Goal: Information Seeking & Learning: Learn about a topic

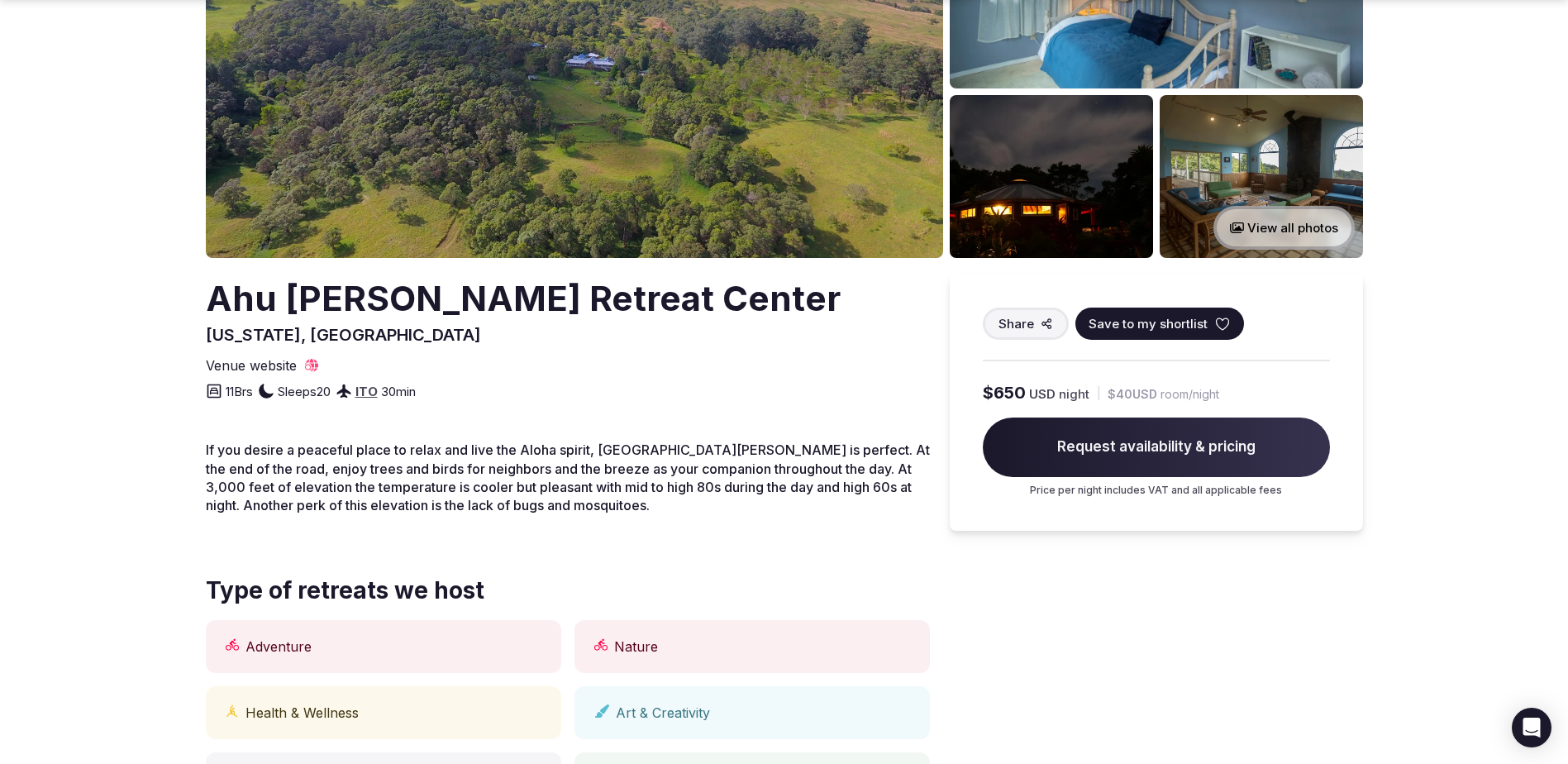
scroll to position [248, 0]
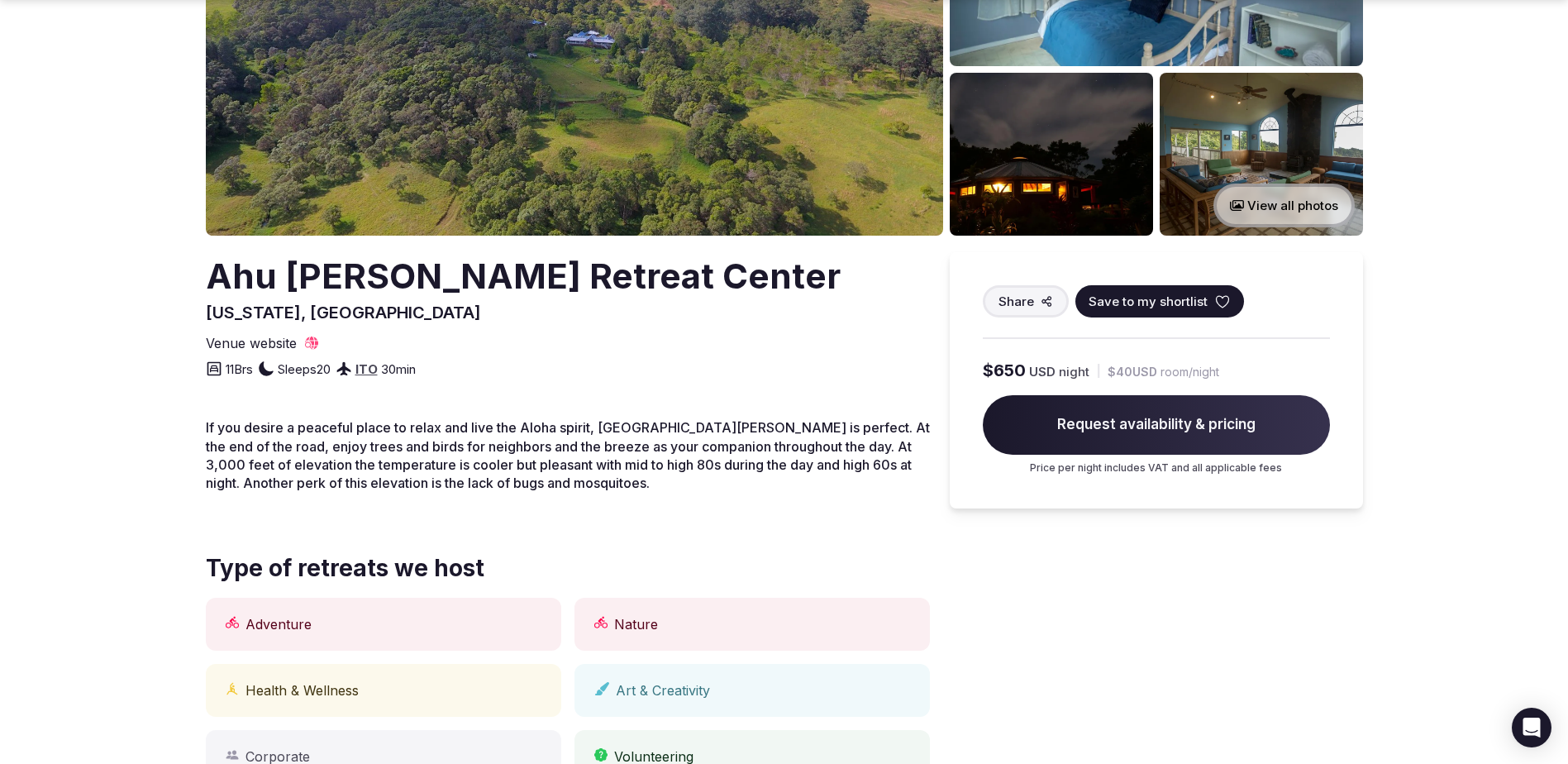
click at [1288, 197] on button "View all photos" at bounding box center [1284, 206] width 142 height 44
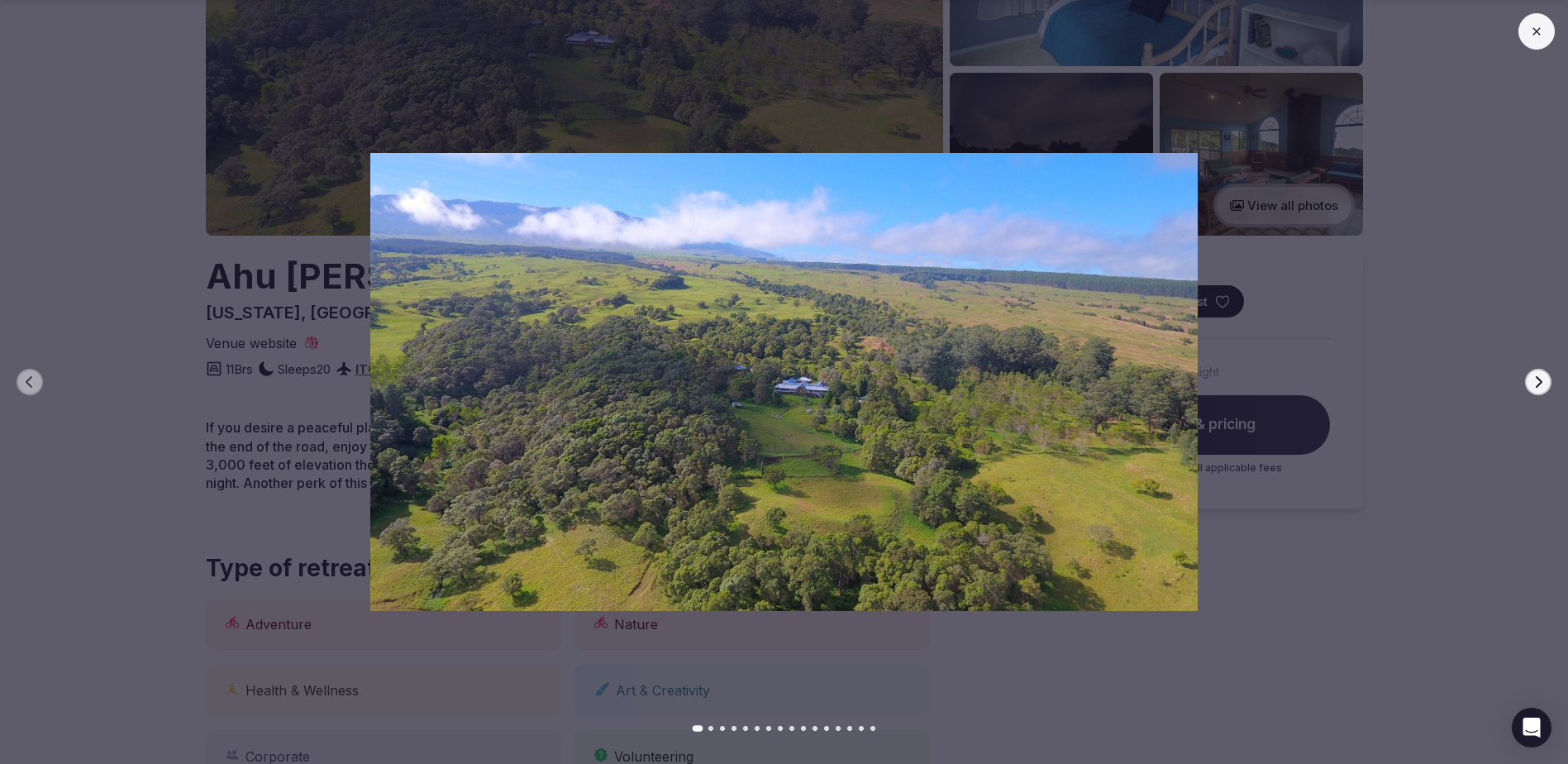
click at [1539, 376] on icon "button" at bounding box center [1538, 382] width 13 height 13
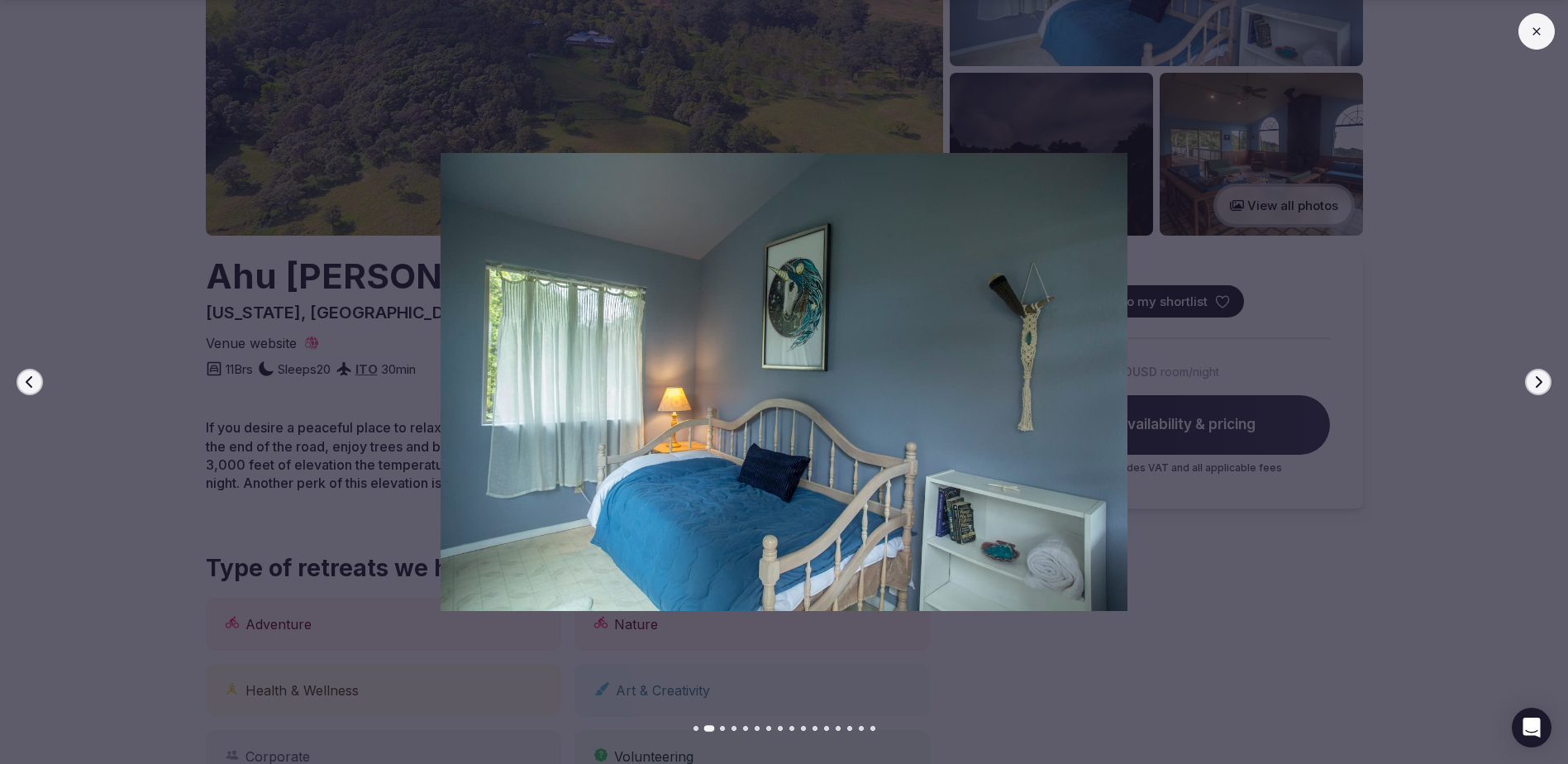
click at [1539, 376] on icon "button" at bounding box center [1538, 382] width 13 height 13
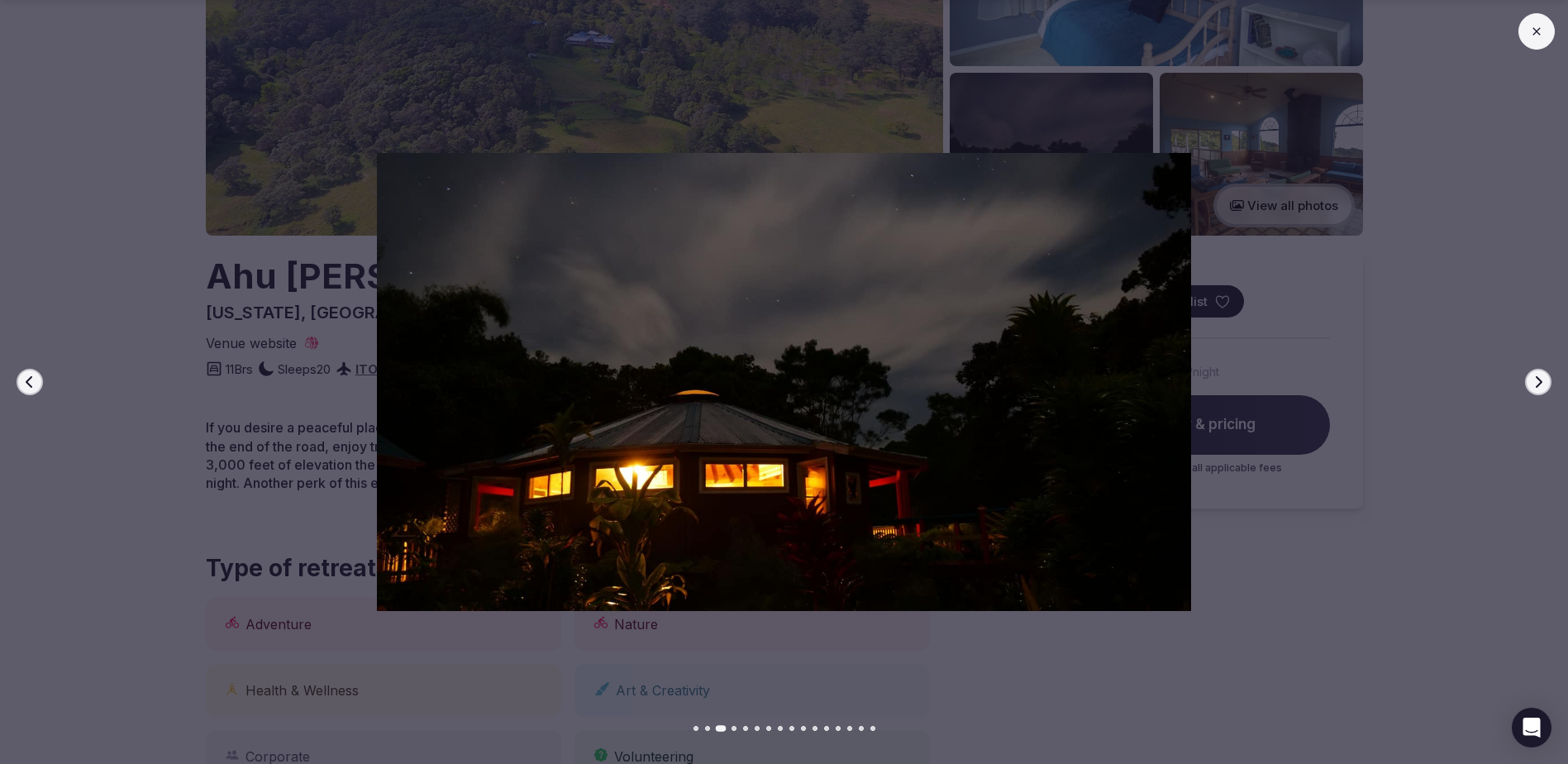
click at [1538, 376] on icon "button" at bounding box center [1538, 382] width 13 height 13
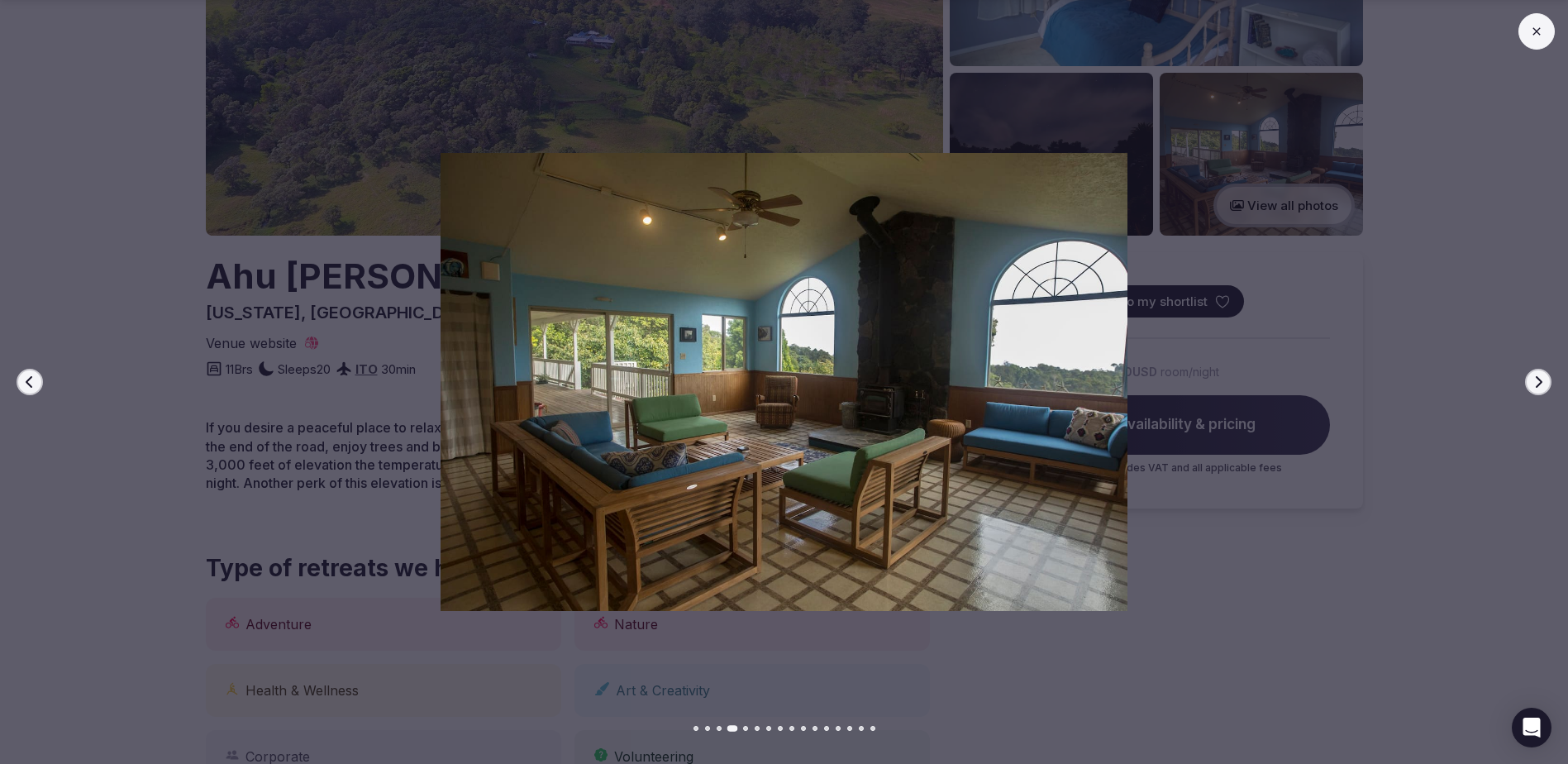
click at [1538, 376] on icon "button" at bounding box center [1538, 382] width 13 height 13
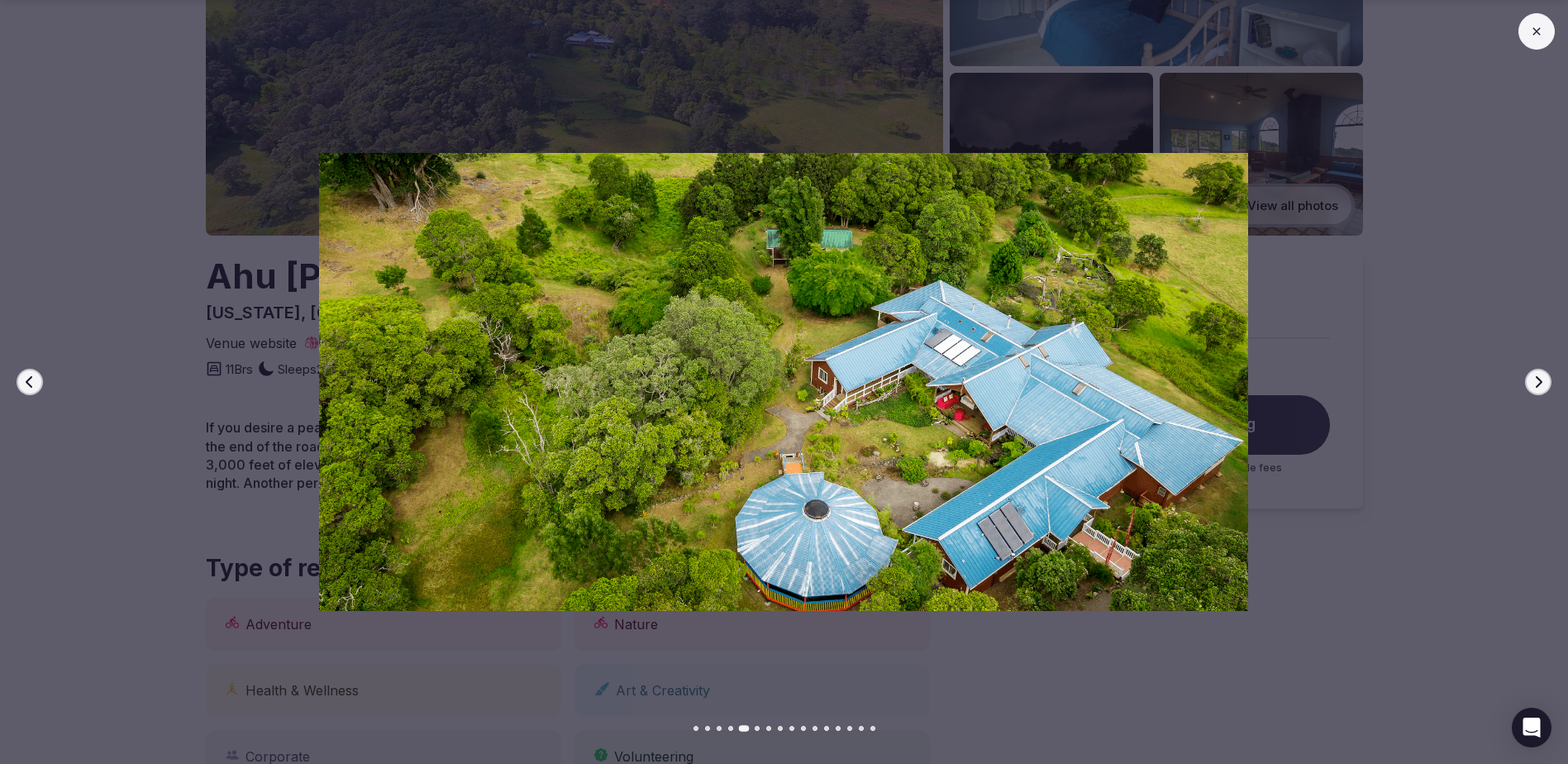
click at [1538, 376] on icon "button" at bounding box center [1538, 382] width 13 height 13
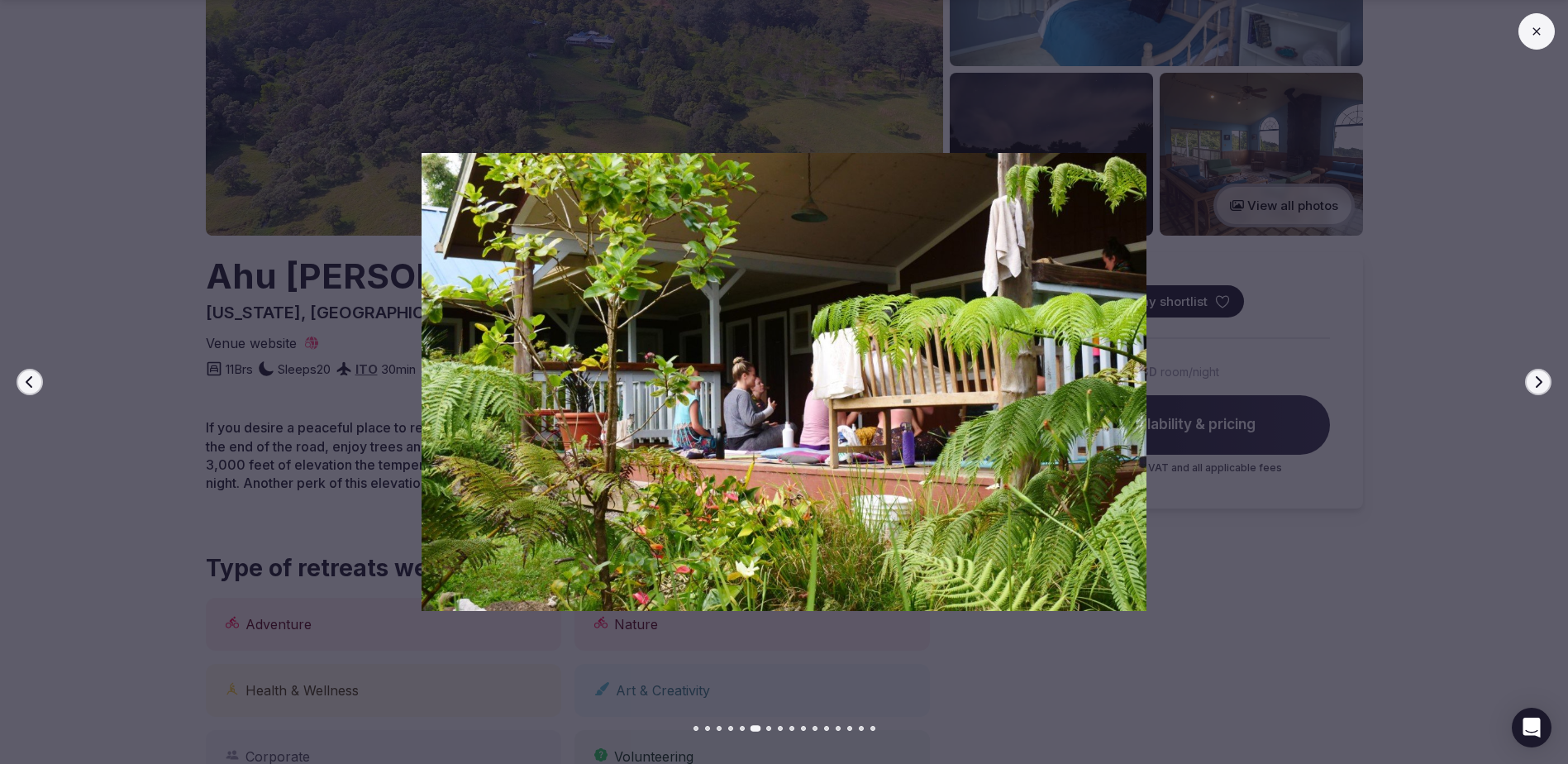
click at [1538, 376] on icon "button" at bounding box center [1538, 382] width 13 height 13
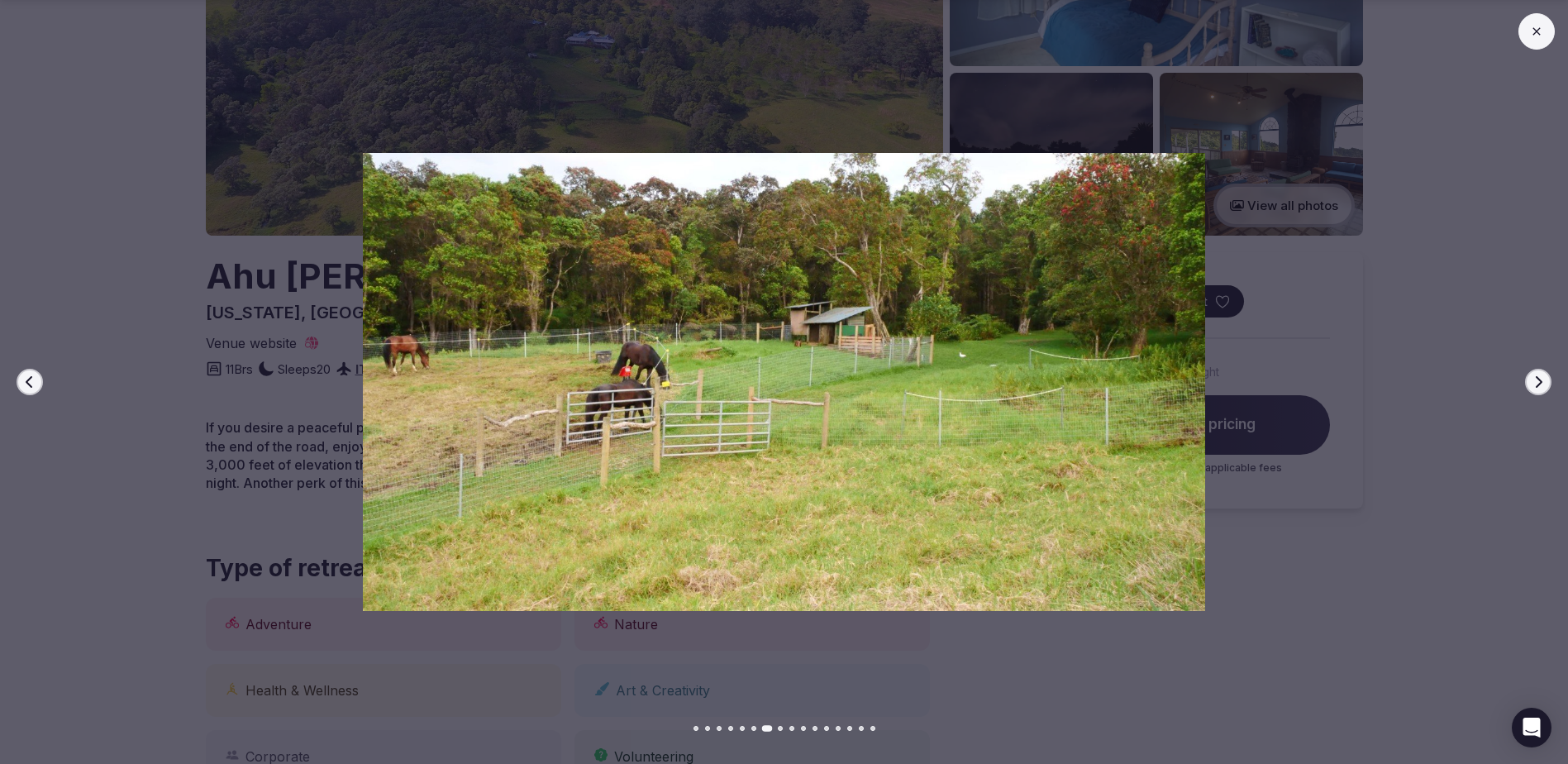
click at [1538, 376] on icon "button" at bounding box center [1538, 382] width 13 height 13
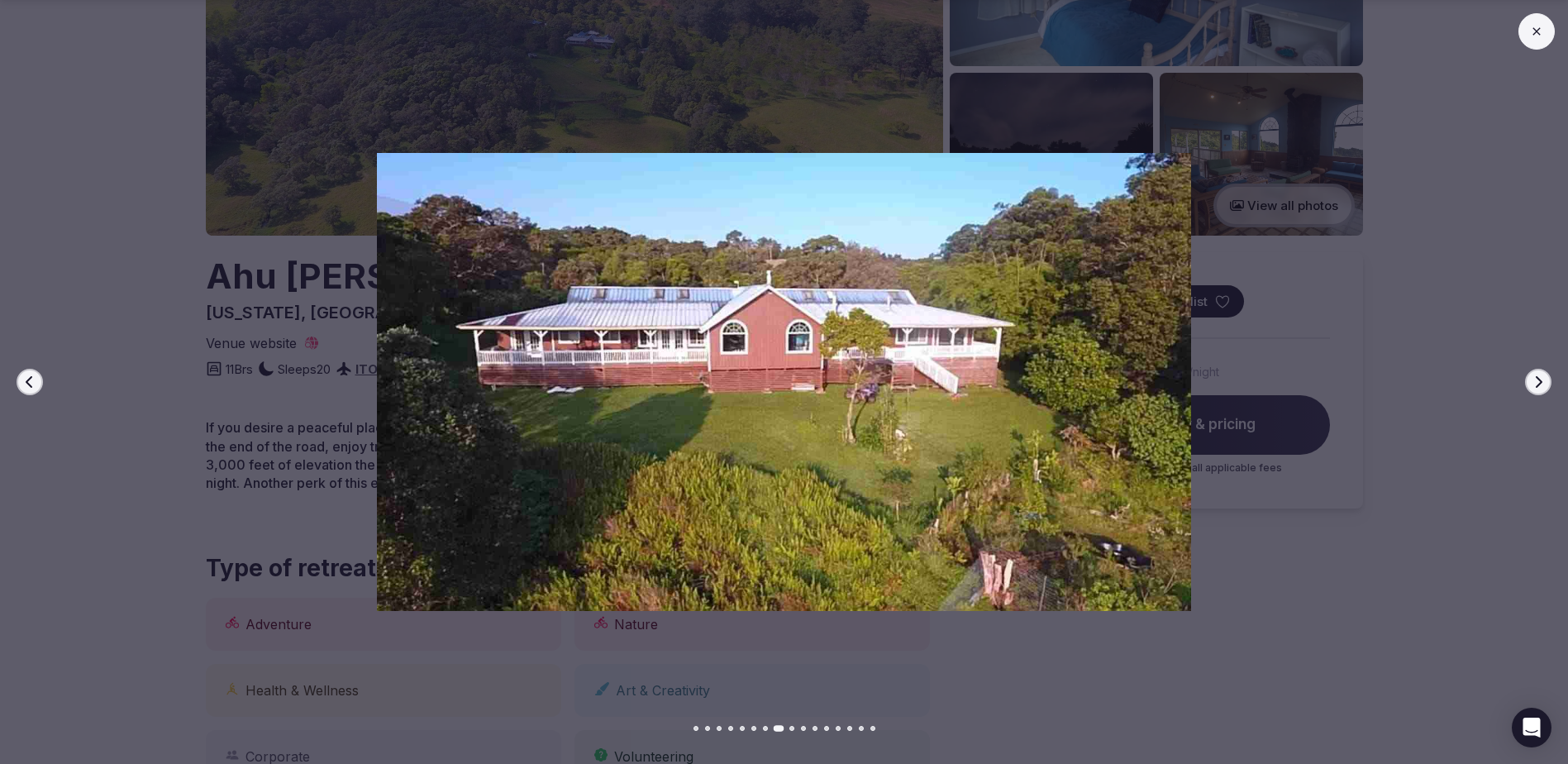
click at [1538, 376] on icon "button" at bounding box center [1538, 382] width 13 height 13
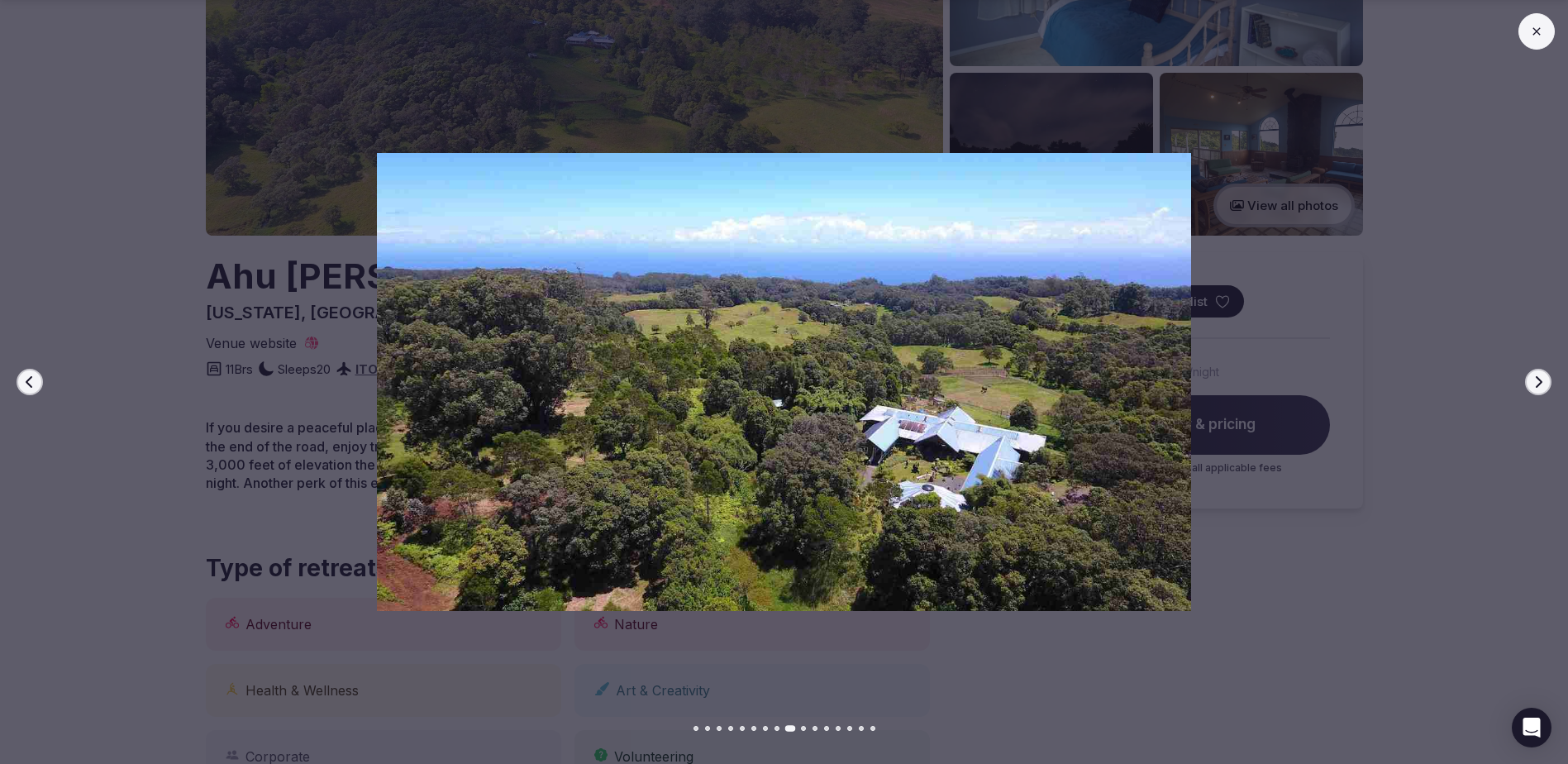
click at [1538, 376] on icon "button" at bounding box center [1538, 382] width 13 height 13
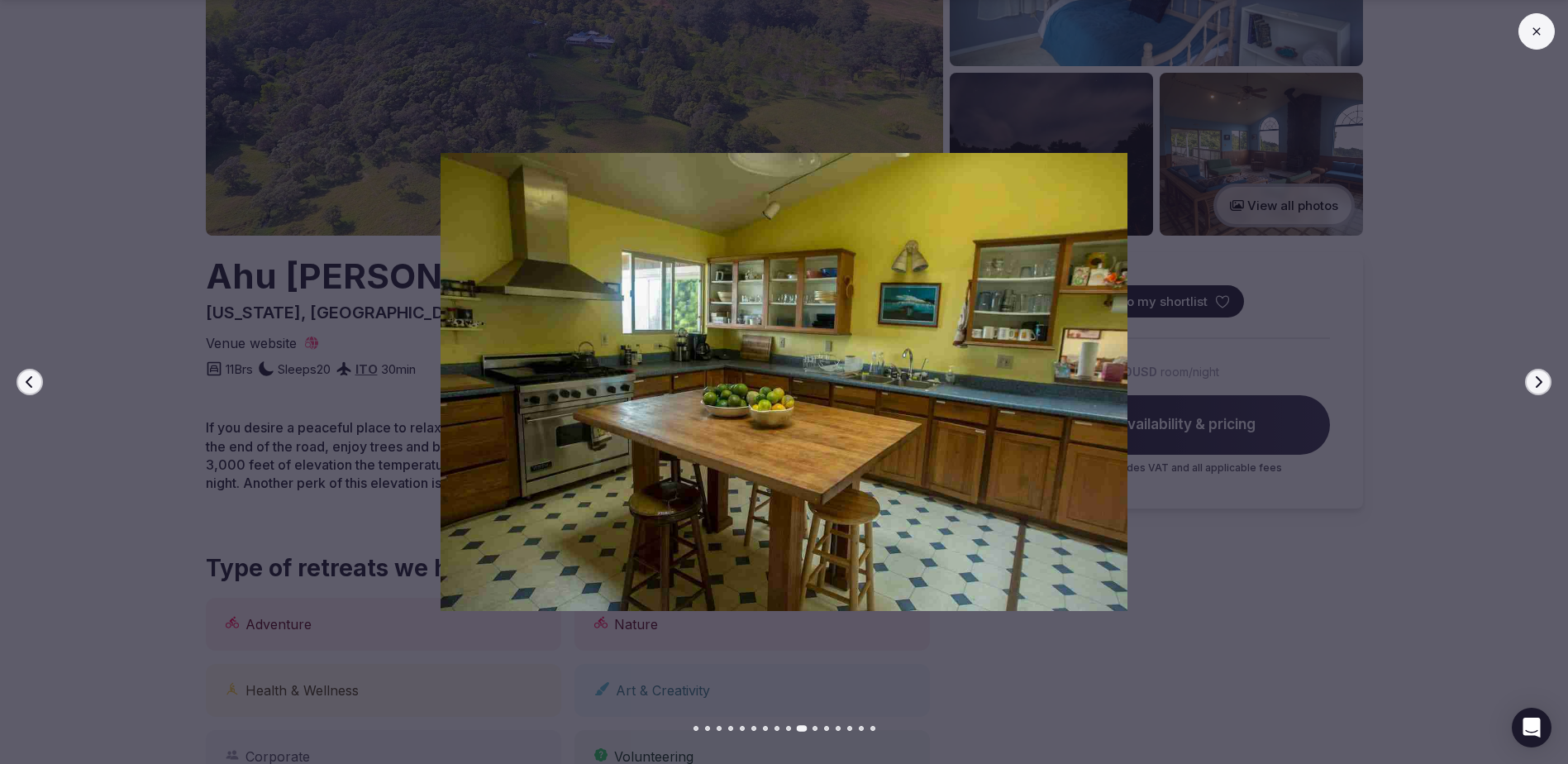
click at [1538, 376] on icon "button" at bounding box center [1538, 382] width 13 height 13
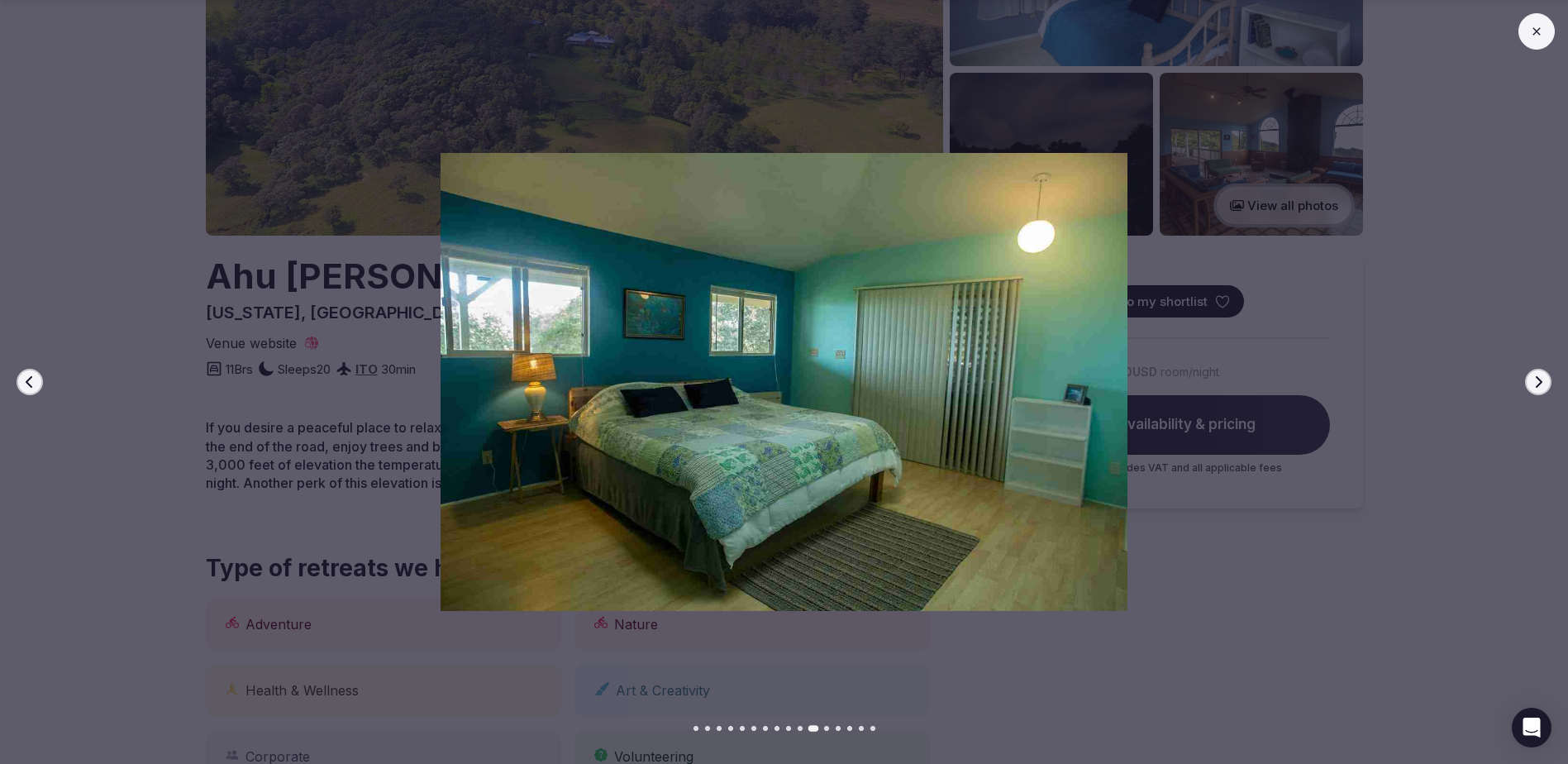
click at [1538, 376] on icon "button" at bounding box center [1538, 382] width 13 height 13
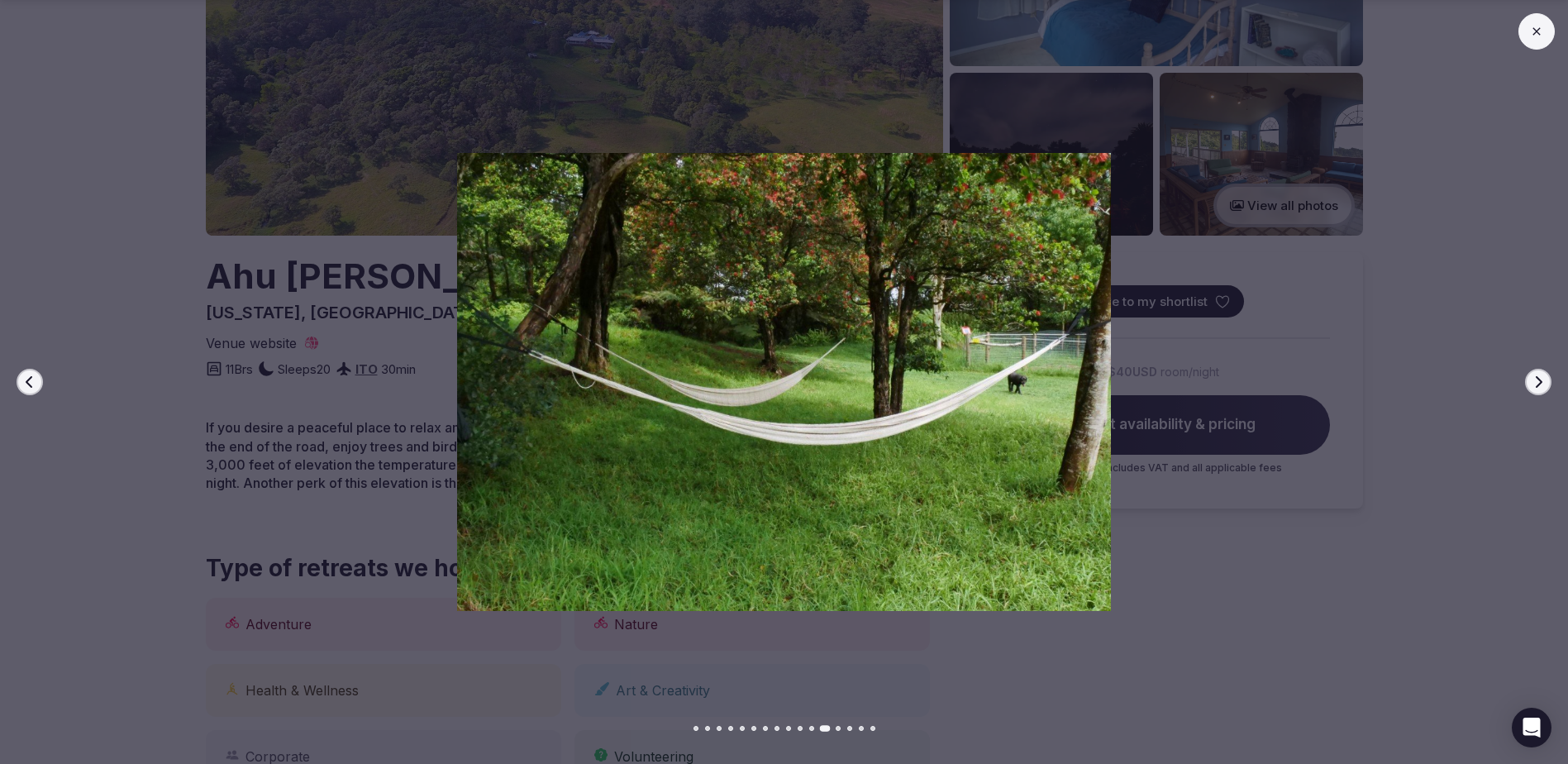
click at [1538, 376] on icon "button" at bounding box center [1538, 382] width 13 height 13
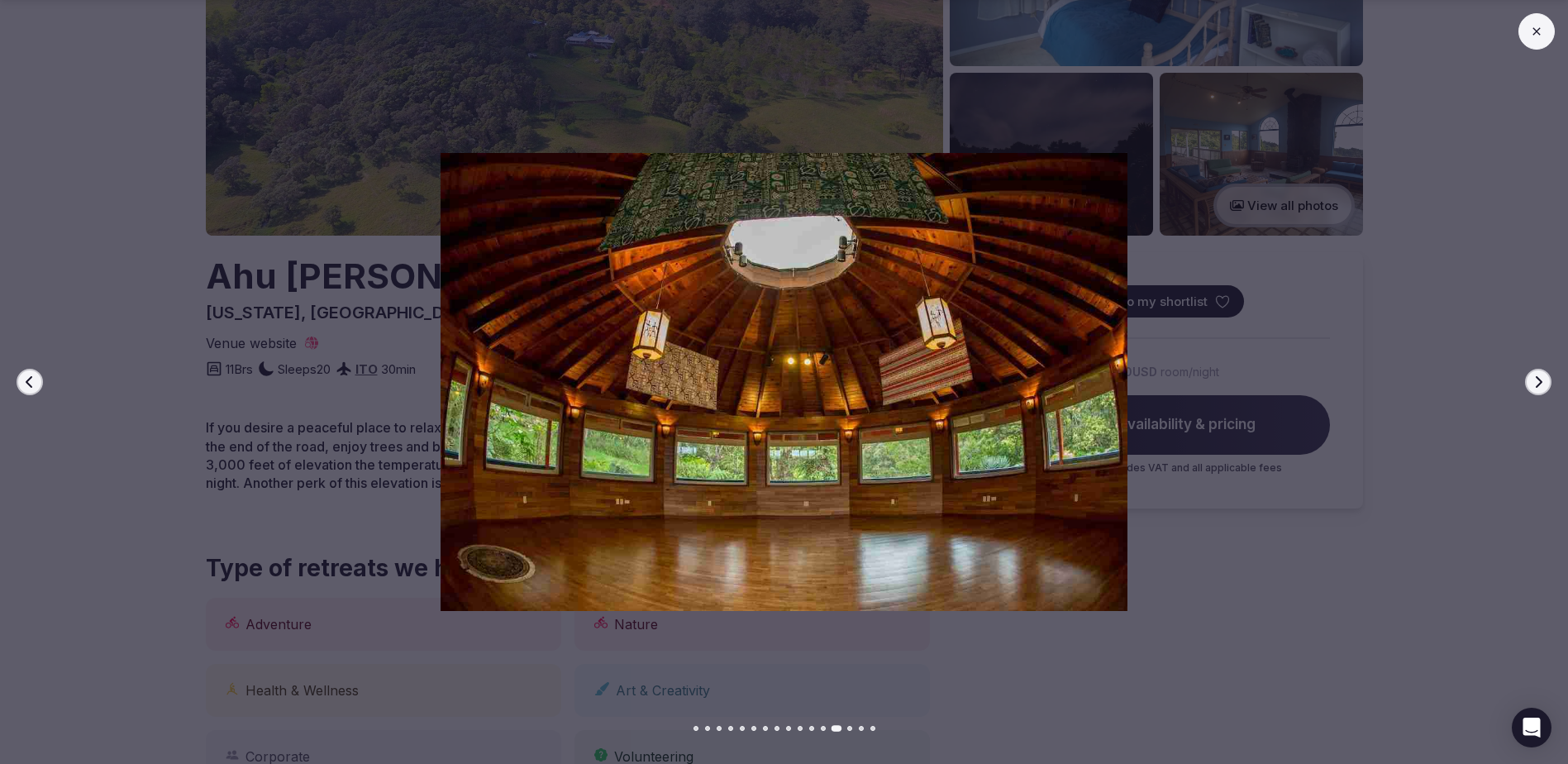
click at [1538, 376] on icon "button" at bounding box center [1538, 382] width 13 height 13
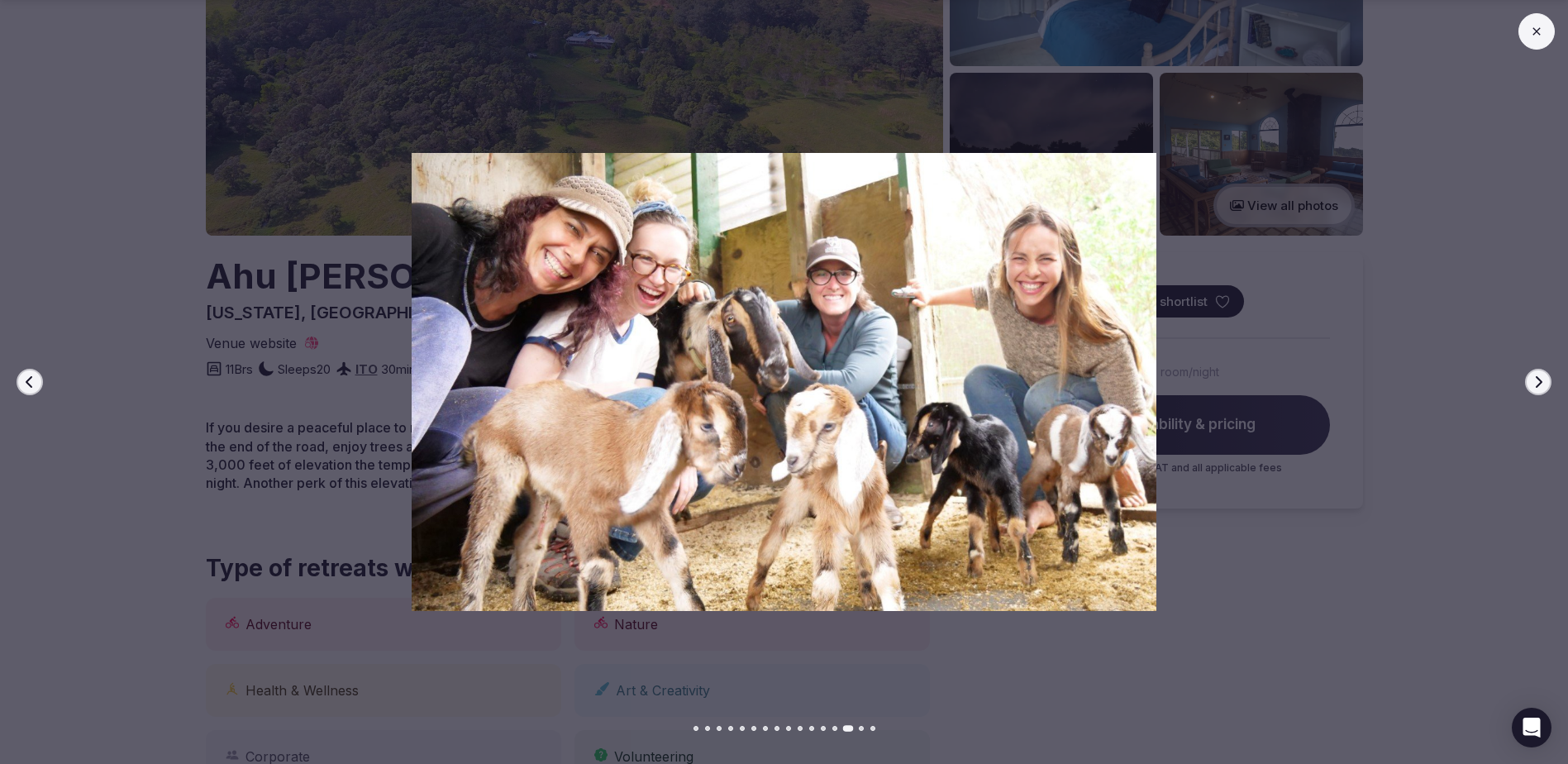
click at [1538, 376] on icon "button" at bounding box center [1538, 382] width 13 height 13
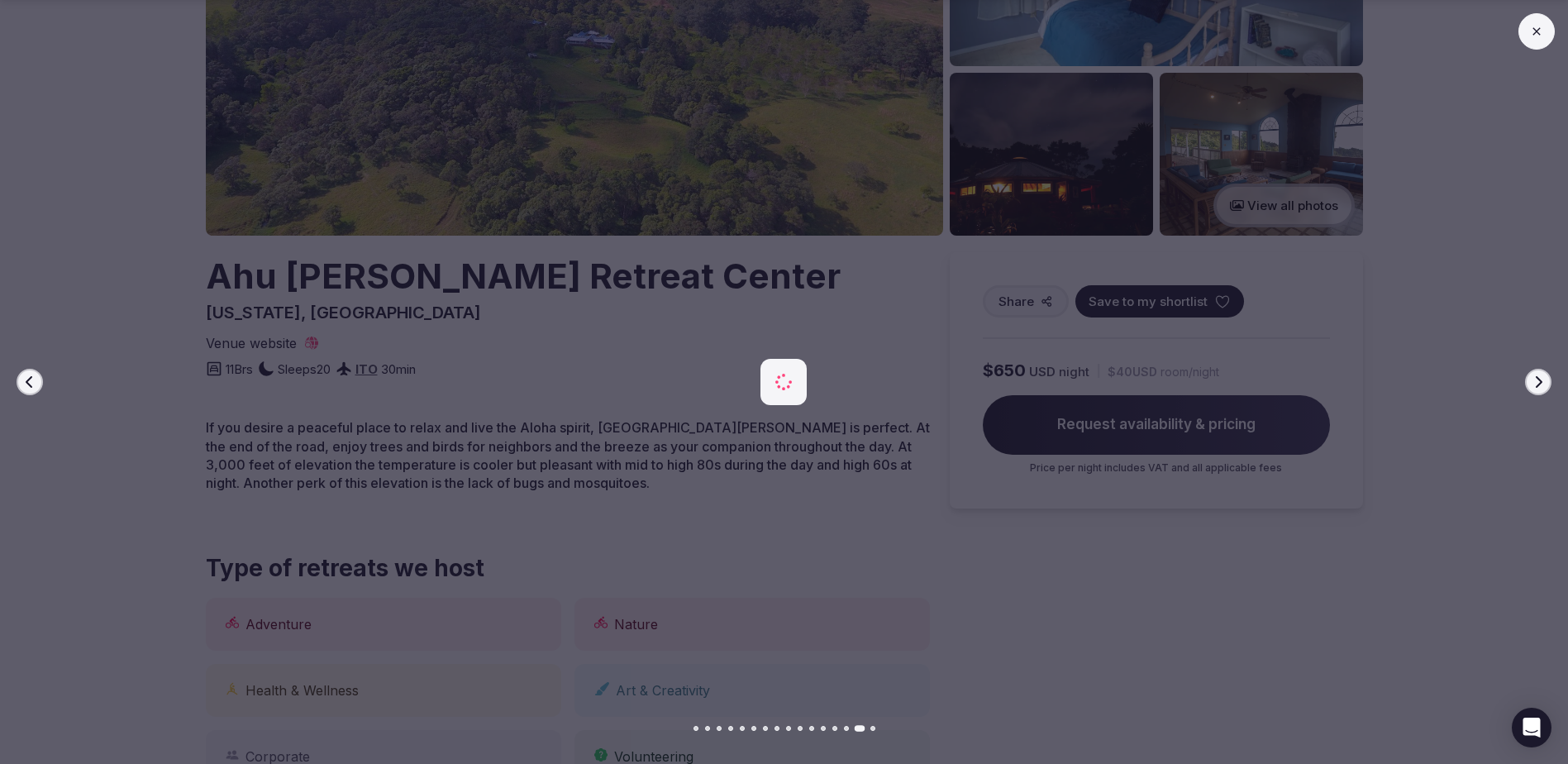
click at [1538, 376] on icon "button" at bounding box center [1538, 382] width 13 height 13
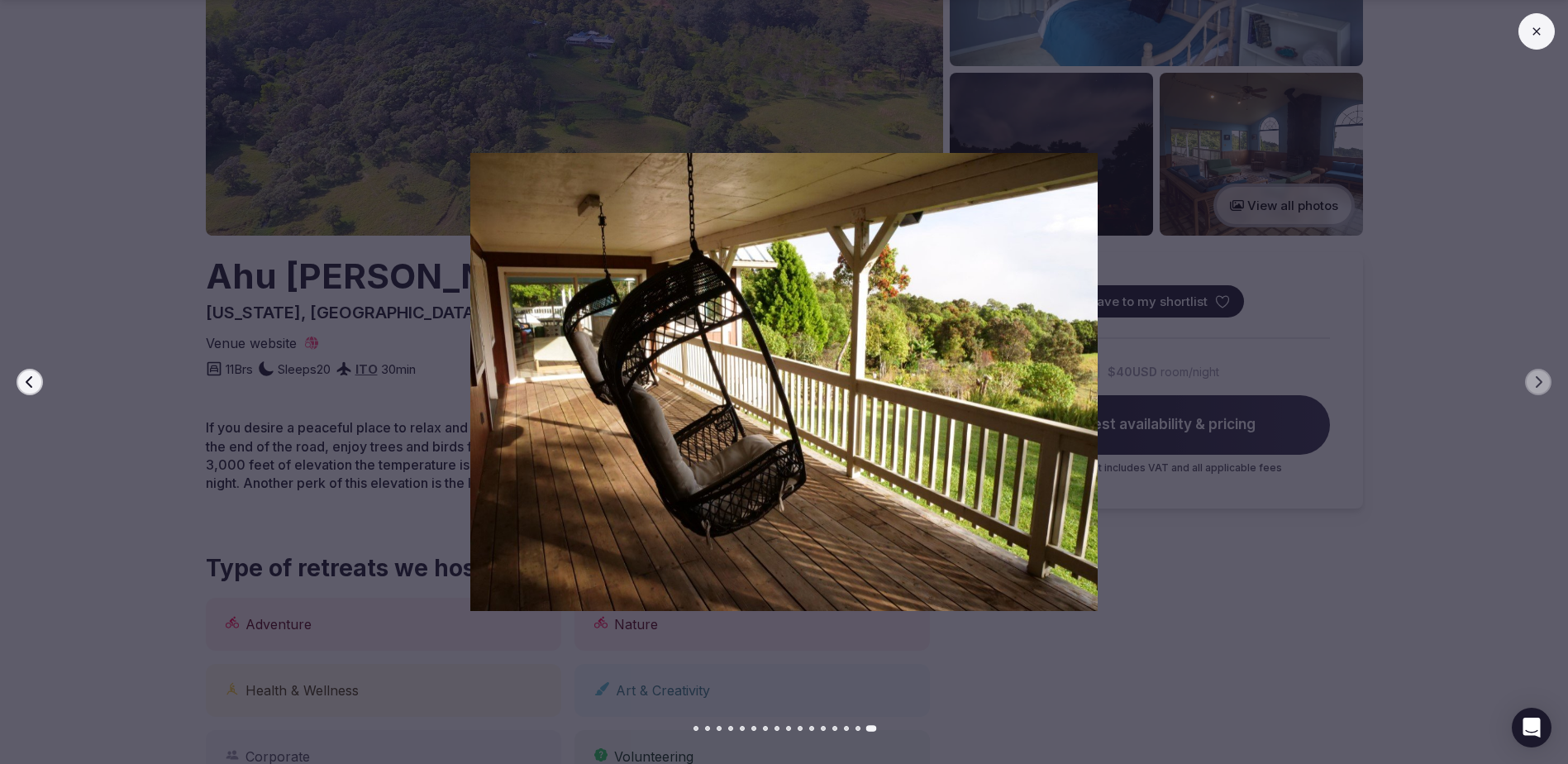
click at [1551, 25] on button at bounding box center [1536, 30] width 36 height 36
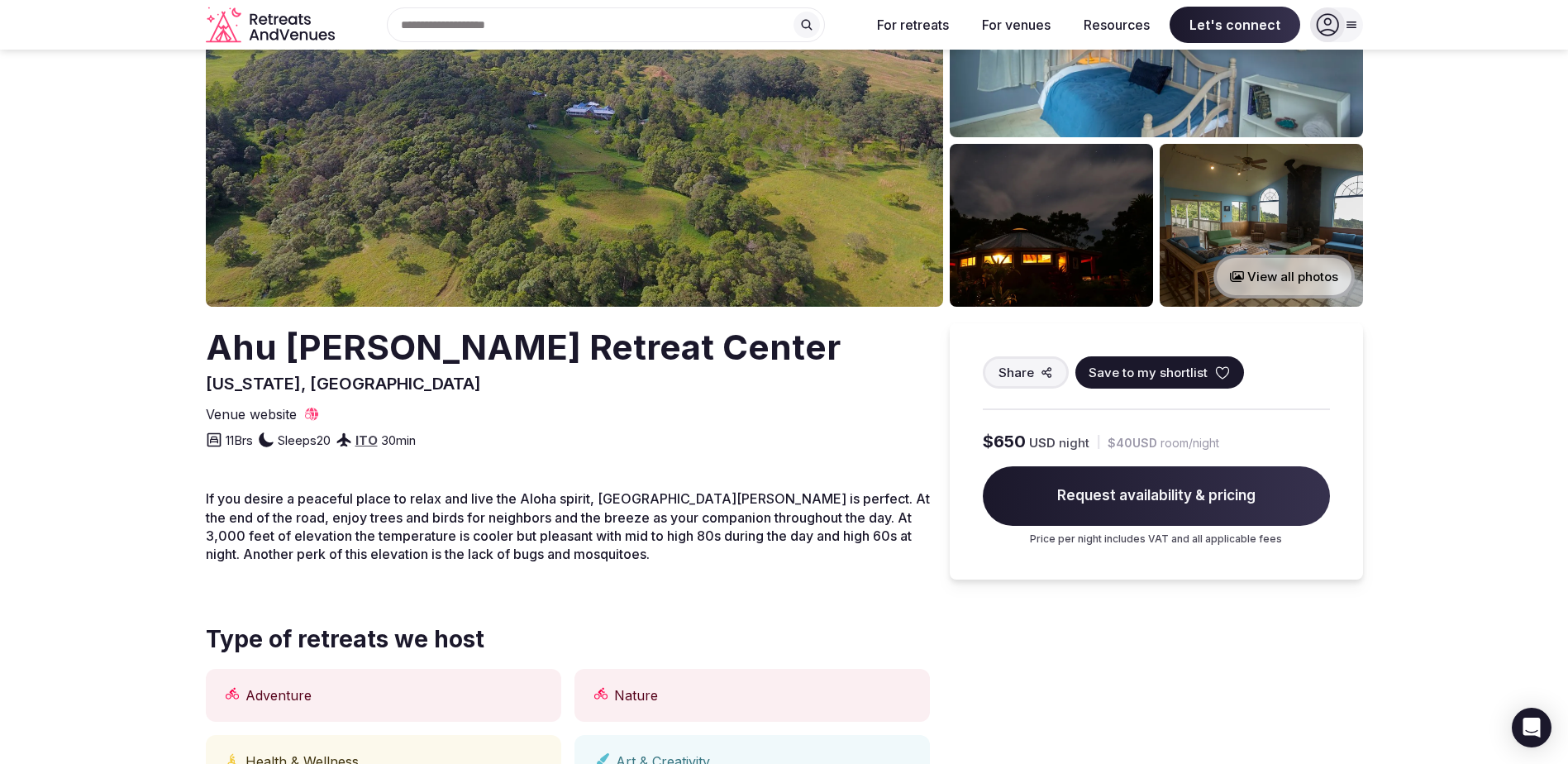
scroll to position [0, 0]
